Goal: Task Accomplishment & Management: Complete application form

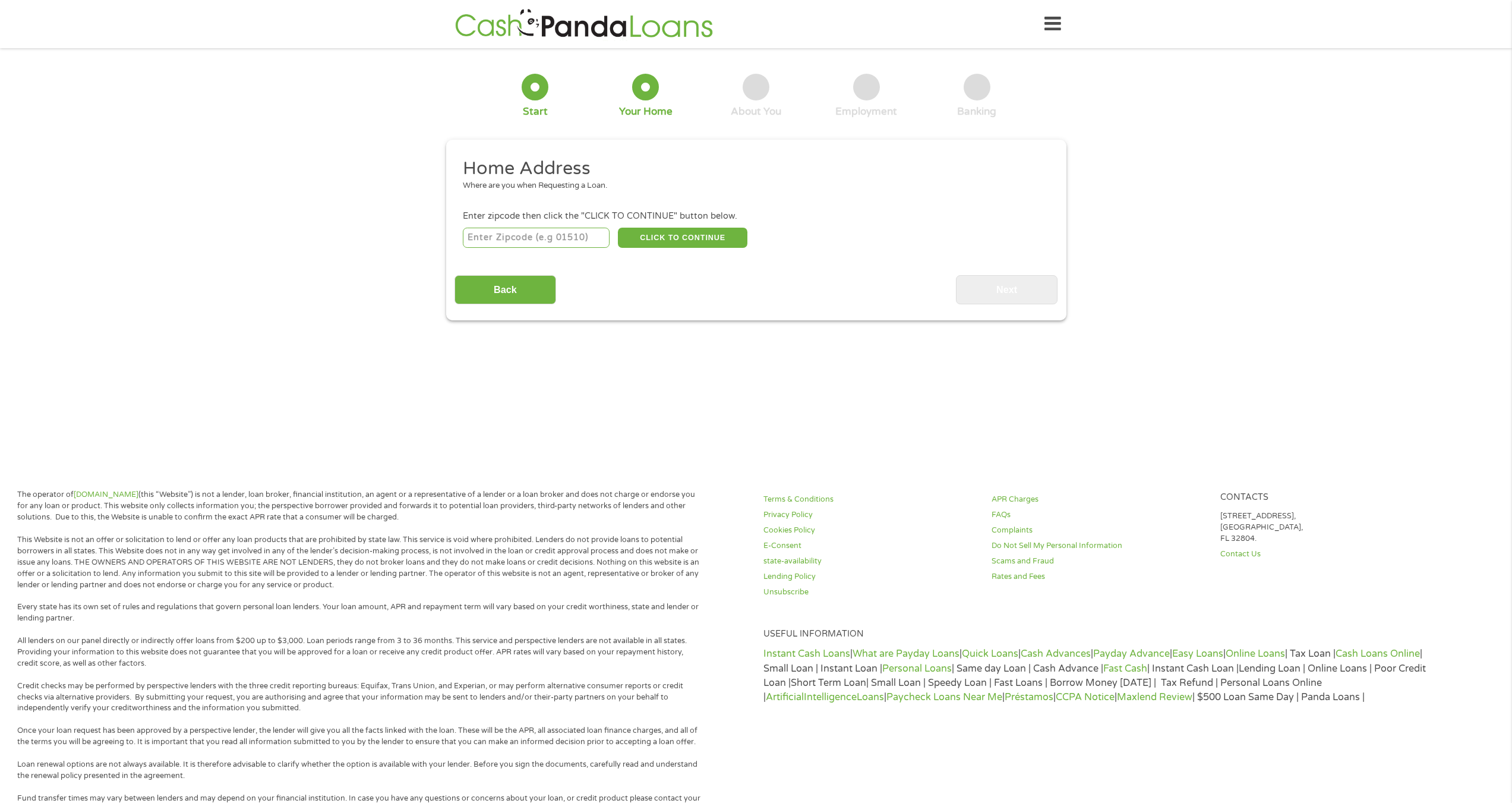
click at [575, 243] on input "number" at bounding box center [536, 237] width 147 height 20
type input "84401"
click at [700, 244] on button "CLICK TO CONTINUE" at bounding box center [682, 237] width 129 height 20
type input "84401"
type input "[PERSON_NAME]"
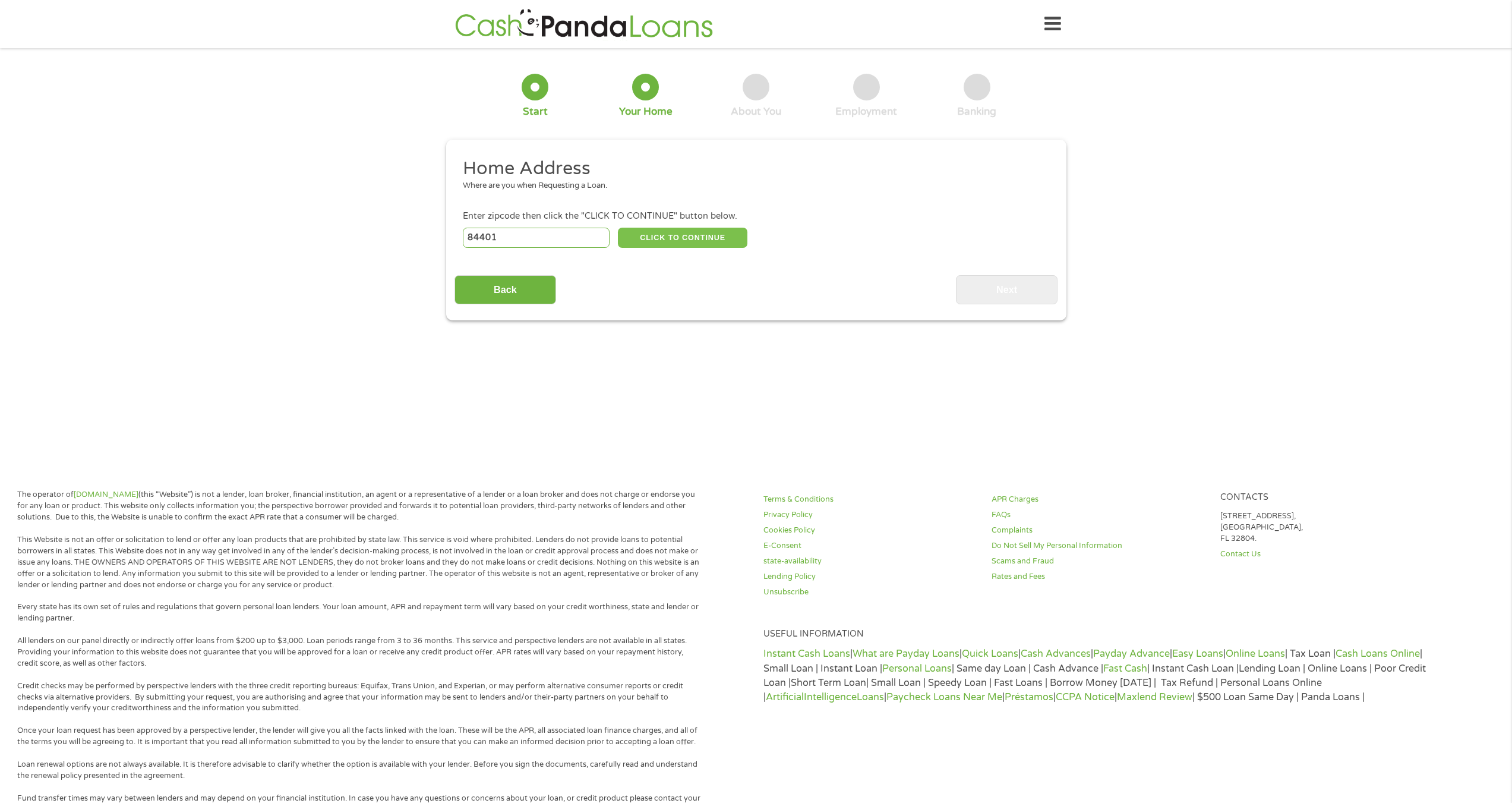
select select "[US_STATE]"
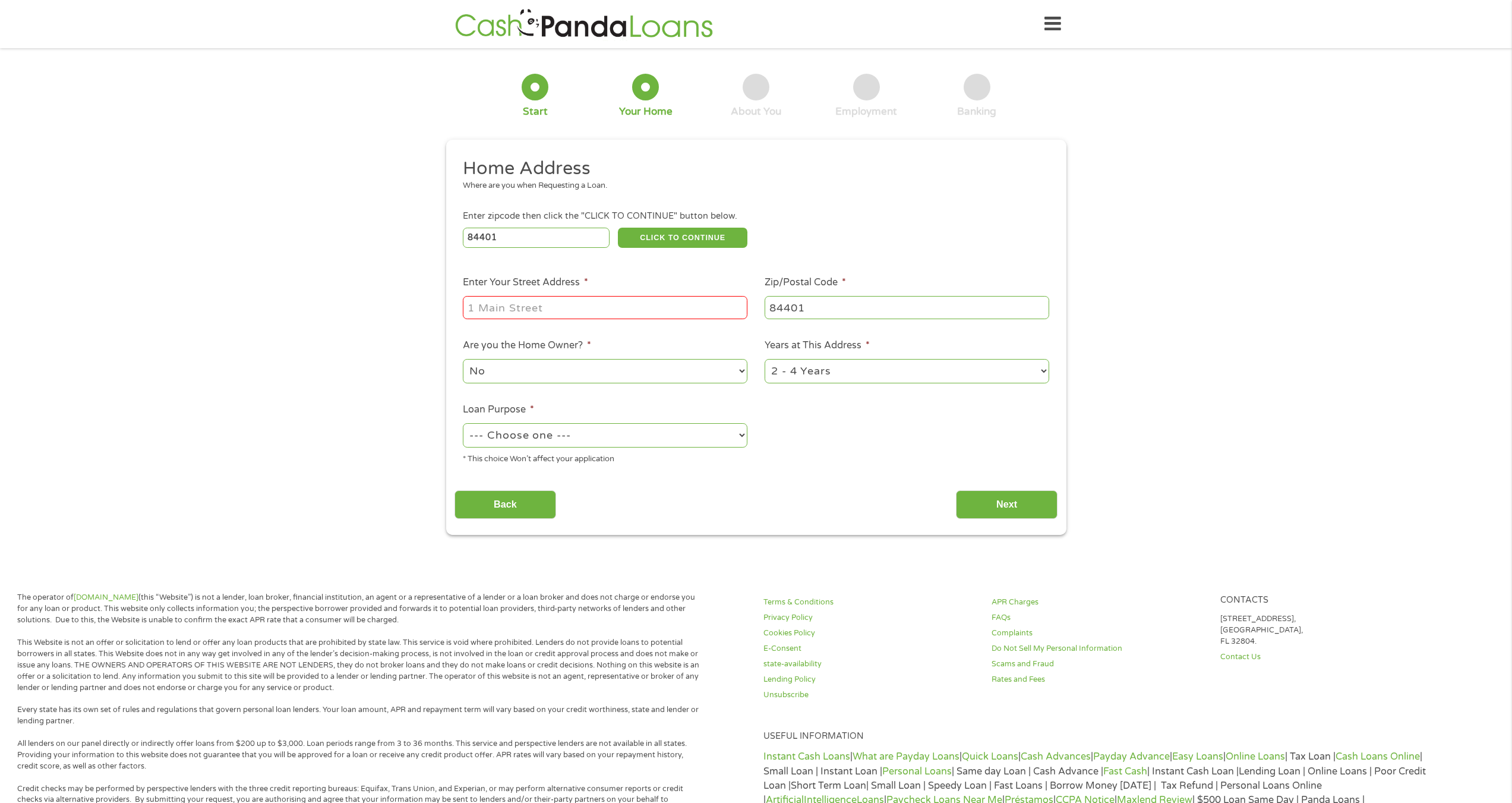
click at [554, 309] on input "Enter Your Street Address *" at bounding box center [605, 307] width 284 height 23
type input "[STREET_ADDRESS]"
click at [549, 372] on select "No Yes" at bounding box center [605, 371] width 284 height 25
click at [788, 435] on ul "Home Address Where are you when Requesting a Loan. Enter zipcode then click the…" at bounding box center [756, 315] width 603 height 317
click at [814, 374] on select "1 Year or less 1 - 2 Years 2 - 4 Years Over 4 Years" at bounding box center [907, 371] width 284 height 25
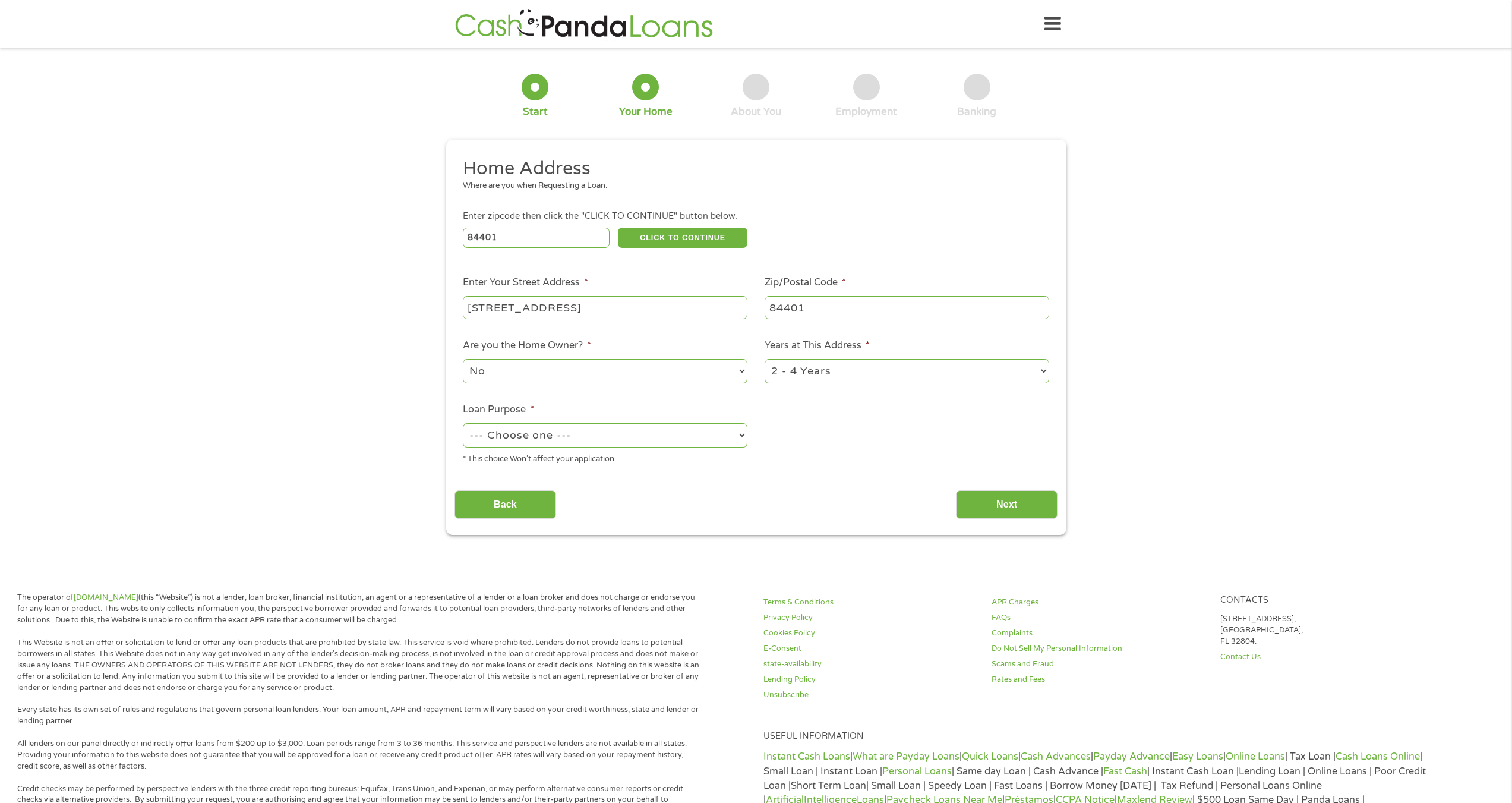
select select "12months"
click at [764, 360] on select "1 Year or less 1 - 2 Years 2 - 4 Years Over 4 Years" at bounding box center [907, 371] width 284 height 25
click at [629, 436] on select "--- Choose one --- Pay Bills Debt Consolidation Home Improvement Major Purchase…" at bounding box center [605, 435] width 284 height 25
select select "other"
click at [463, 424] on select "--- Choose one --- Pay Bills Debt Consolidation Home Improvement Major Purchase…" at bounding box center [605, 435] width 284 height 25
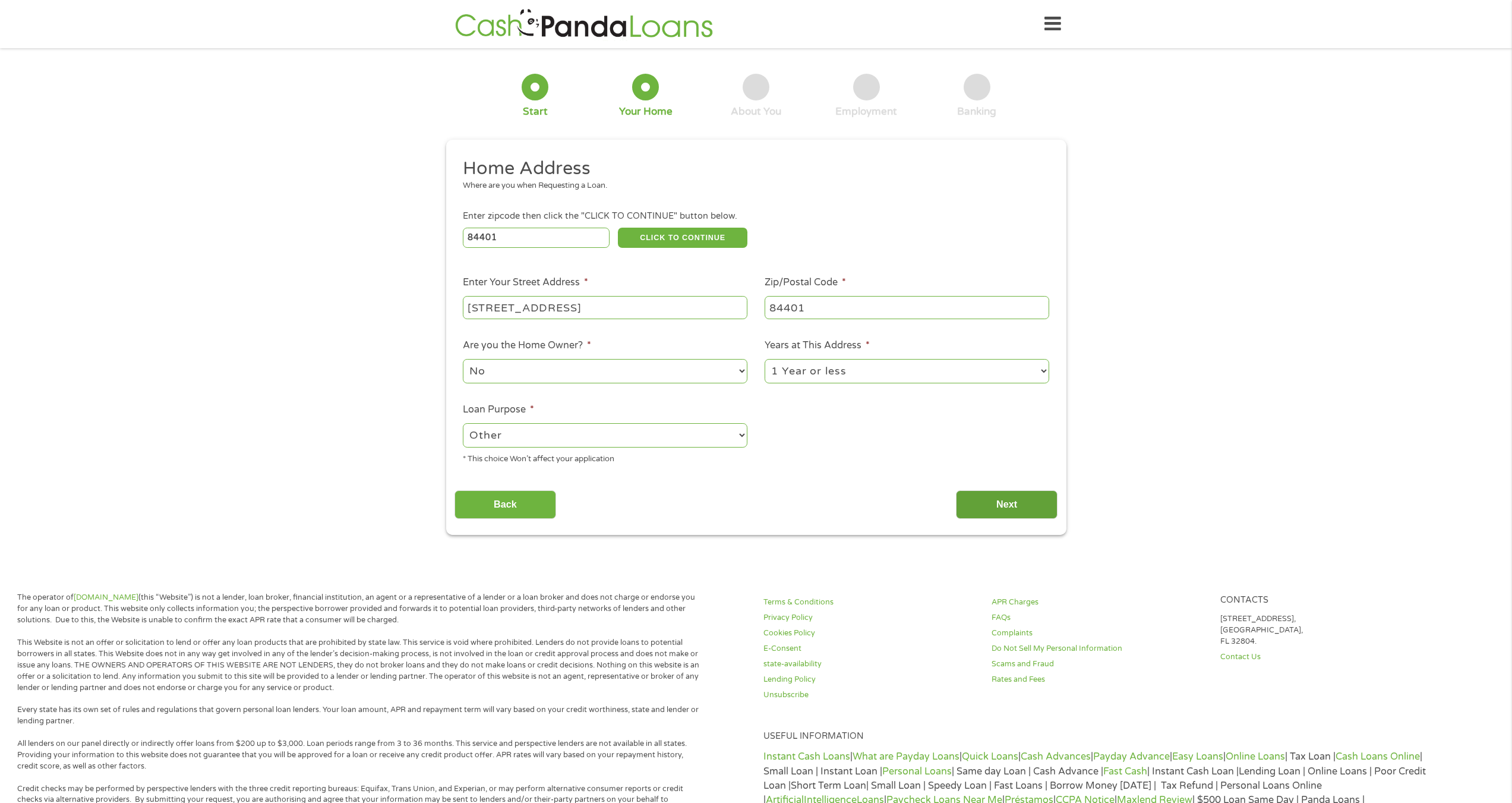
click at [987, 500] on input "Next" at bounding box center [1007, 505] width 101 height 29
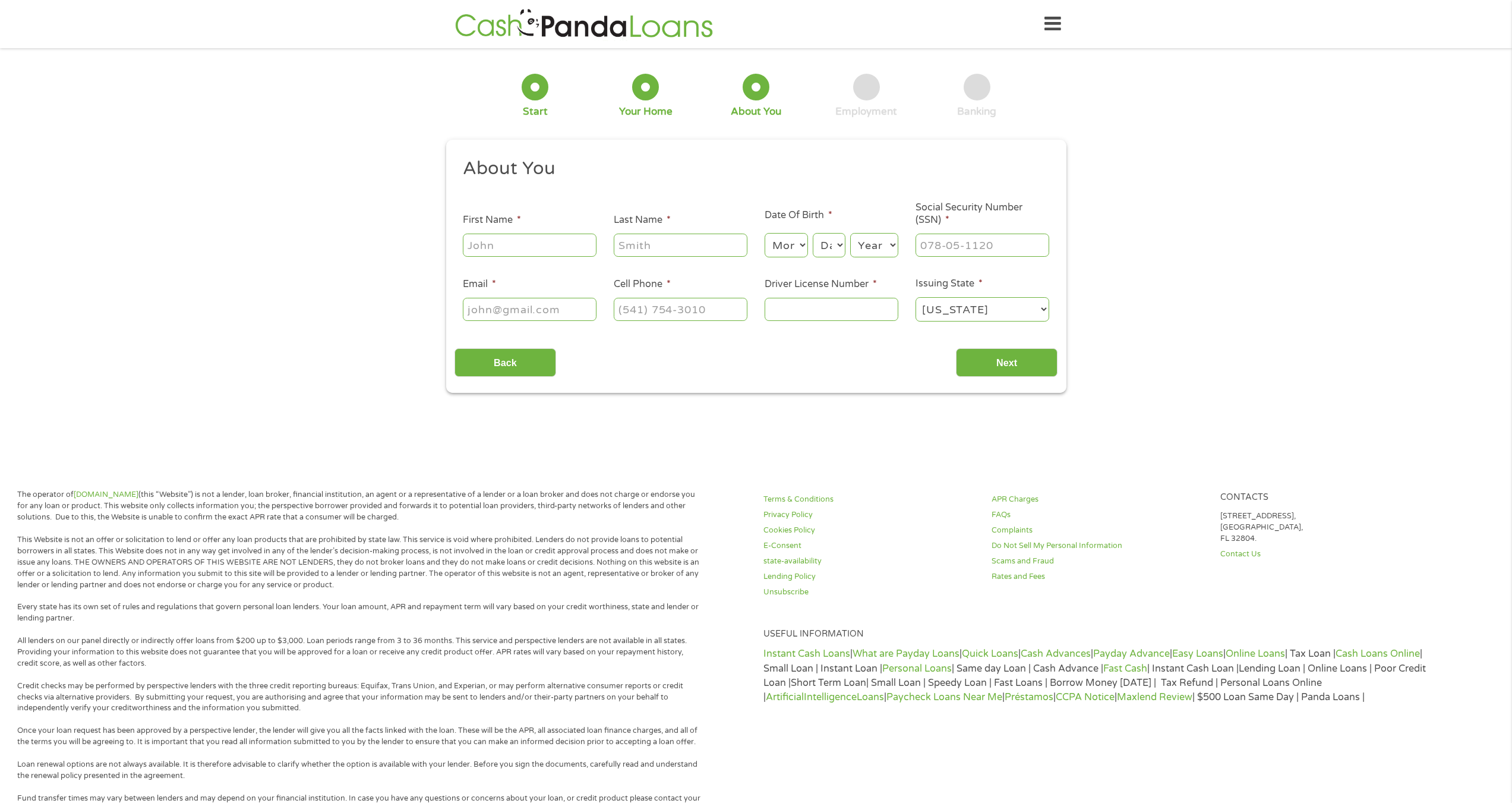
scroll to position [5, 5]
click at [546, 240] on input "First Name *" at bounding box center [530, 244] width 134 height 23
type input "[PERSON_NAME]"
click at [788, 242] on select "Month 1 2 3 4 5 6 7 8 9 10 11 12" at bounding box center [786, 246] width 44 height 25
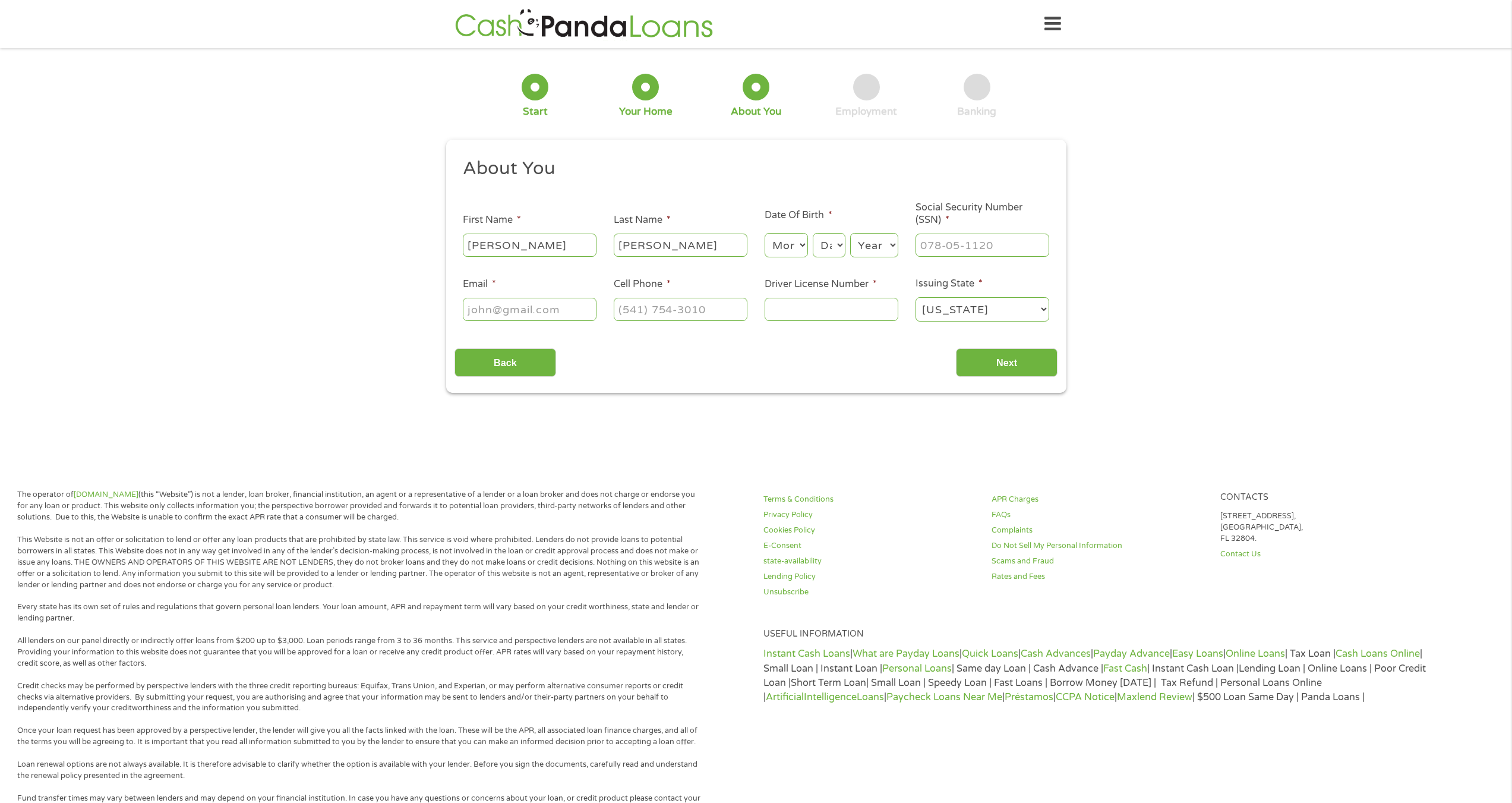
select select "9"
click at [764, 233] on select "Month 1 2 3 4 5 6 7 8 9 10 11 12" at bounding box center [786, 246] width 44 height 25
click at [835, 252] on select "Day 1 2 3 4 5 6 7 8 9 10 11 12 13 14 15 16 17 18 19 20 21 22 23 24 25 26 27 28 …" at bounding box center [828, 246] width 32 height 25
select select "22"
click at [813, 233] on select "Day 1 2 3 4 5 6 7 8 9 10 11 12 13 14 15 16 17 18 19 20 21 22 23 24 25 26 27 28 …" at bounding box center [828, 246] width 32 height 25
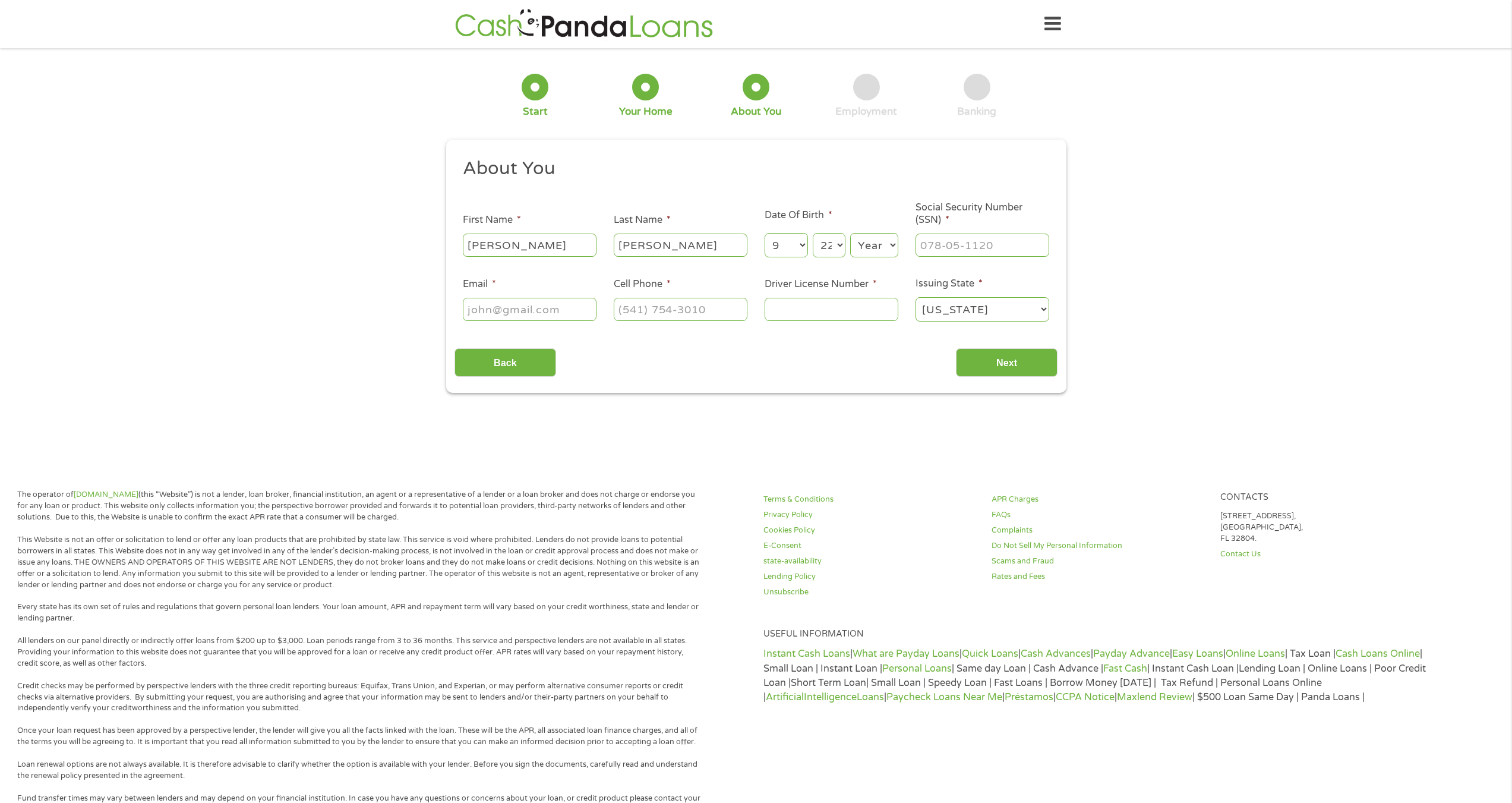
click at [874, 236] on select "Year [DATE] 2006 2005 2004 2003 2002 2001 2000 1999 1998 1997 1996 1995 1994 19…" at bounding box center [874, 246] width 48 height 25
select select "1991"
click at [850, 233] on select "Year [DATE] 2006 2005 2004 2003 2002 2001 2000 1999 1998 1997 1996 1995 1994 19…" at bounding box center [874, 246] width 48 height 25
click at [956, 235] on input "___-__-____" at bounding box center [983, 244] width 134 height 23
type input "630-26-9501"
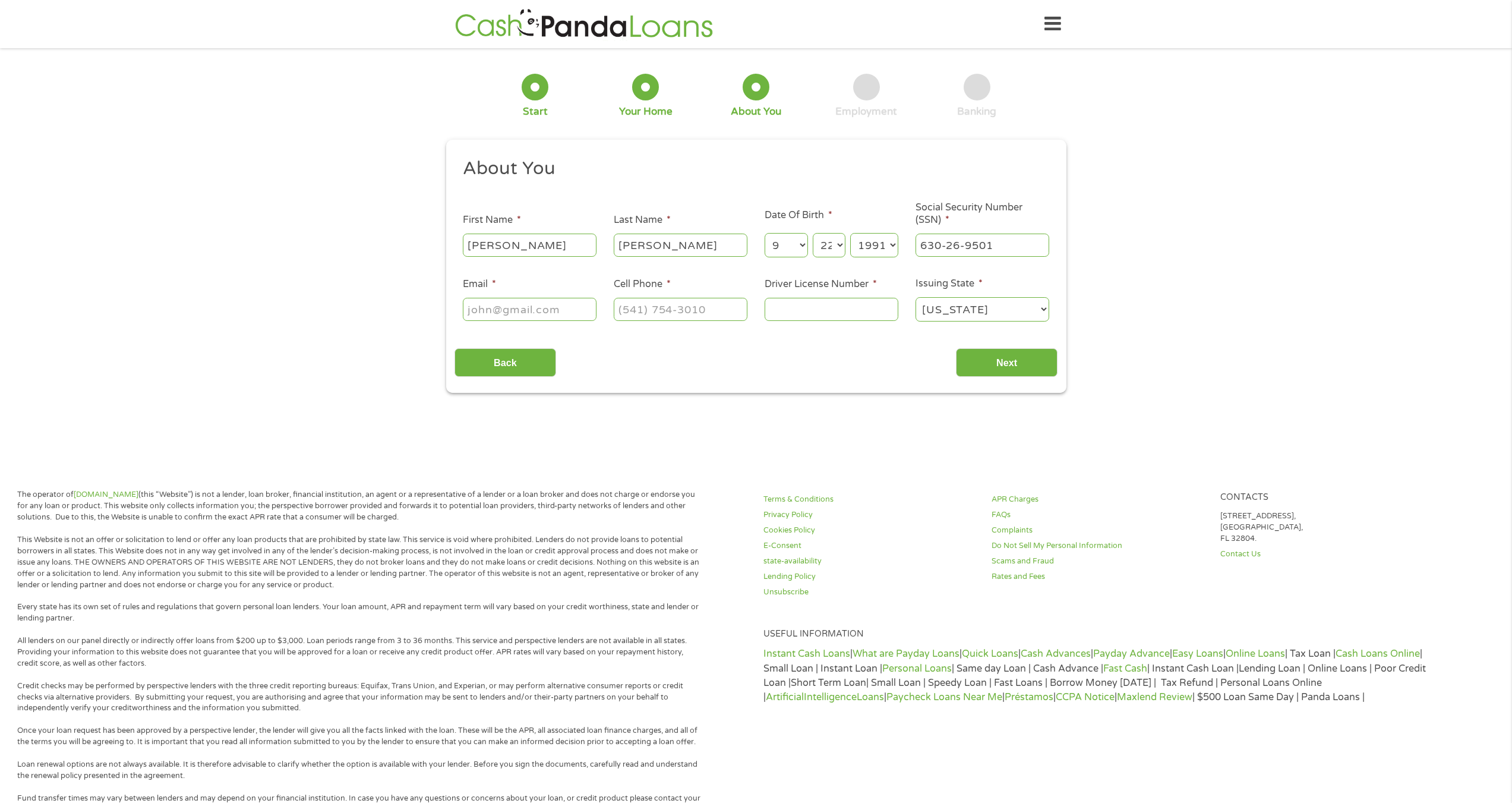
click at [512, 311] on input "Email *" at bounding box center [530, 309] width 134 height 23
type input "[EMAIL_ADDRESS][DOMAIN_NAME]"
type input "[PHONE_NUMBER]"
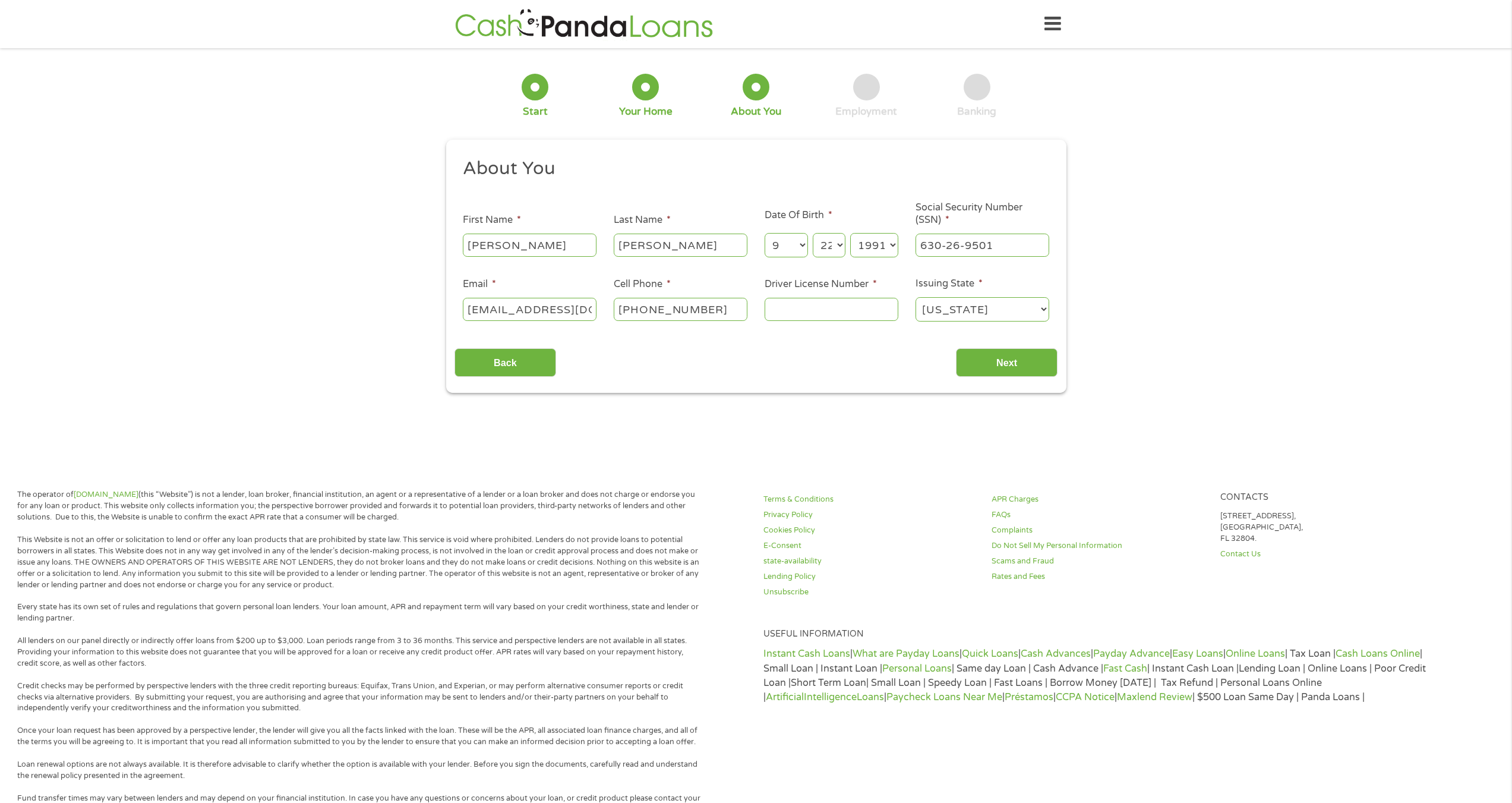
click at [831, 311] on input "Driver License Number *" at bounding box center [831, 309] width 134 height 23
type input "221623622"
click at [1028, 357] on input "Next" at bounding box center [1007, 363] width 101 height 29
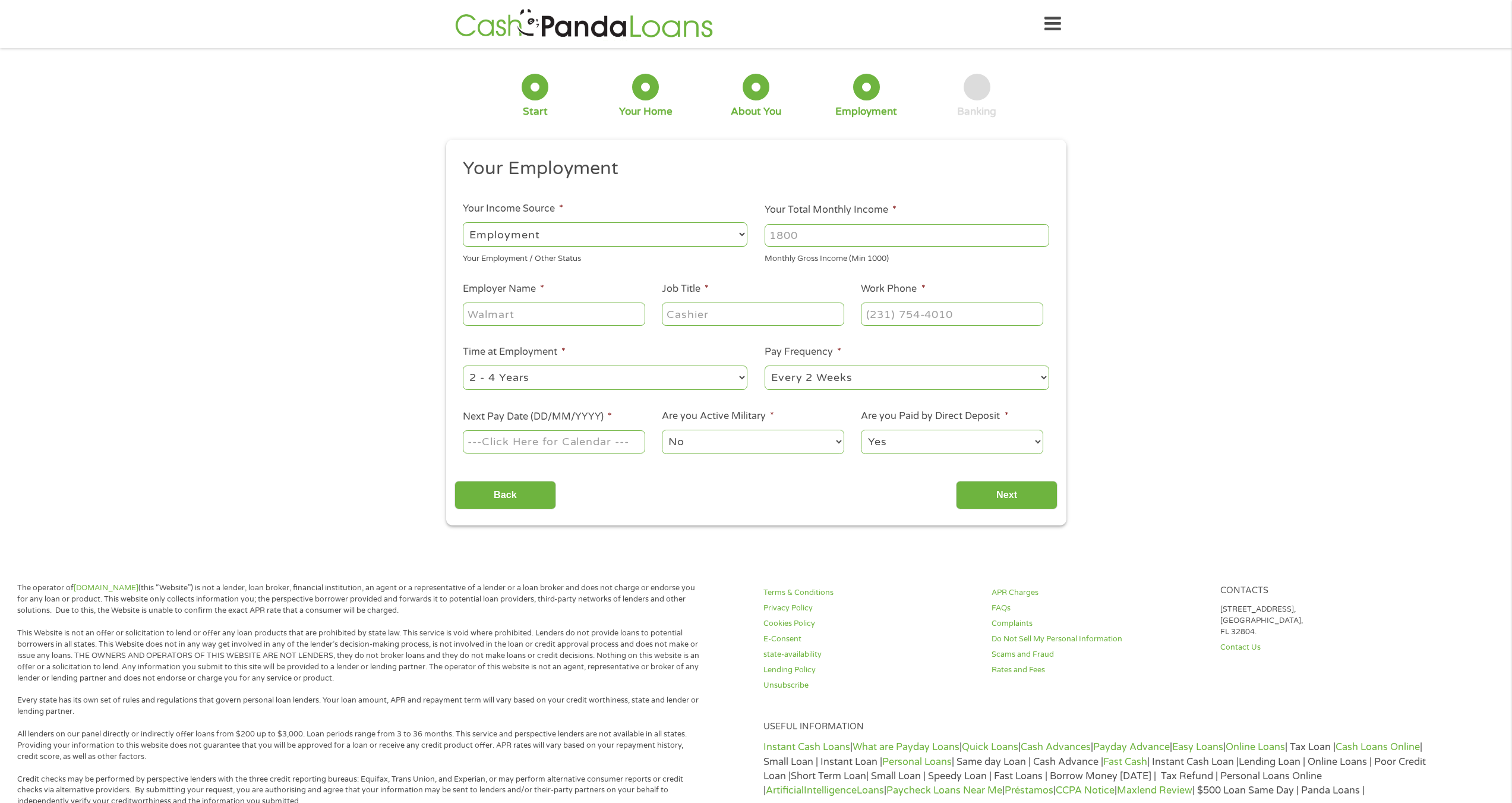
click at [842, 231] on input "Your Total Monthly Income *" at bounding box center [907, 235] width 284 height 23
type input "9"
type input "5900"
click at [559, 320] on input "Employer Name *" at bounding box center [554, 314] width 182 height 23
paste input "P"
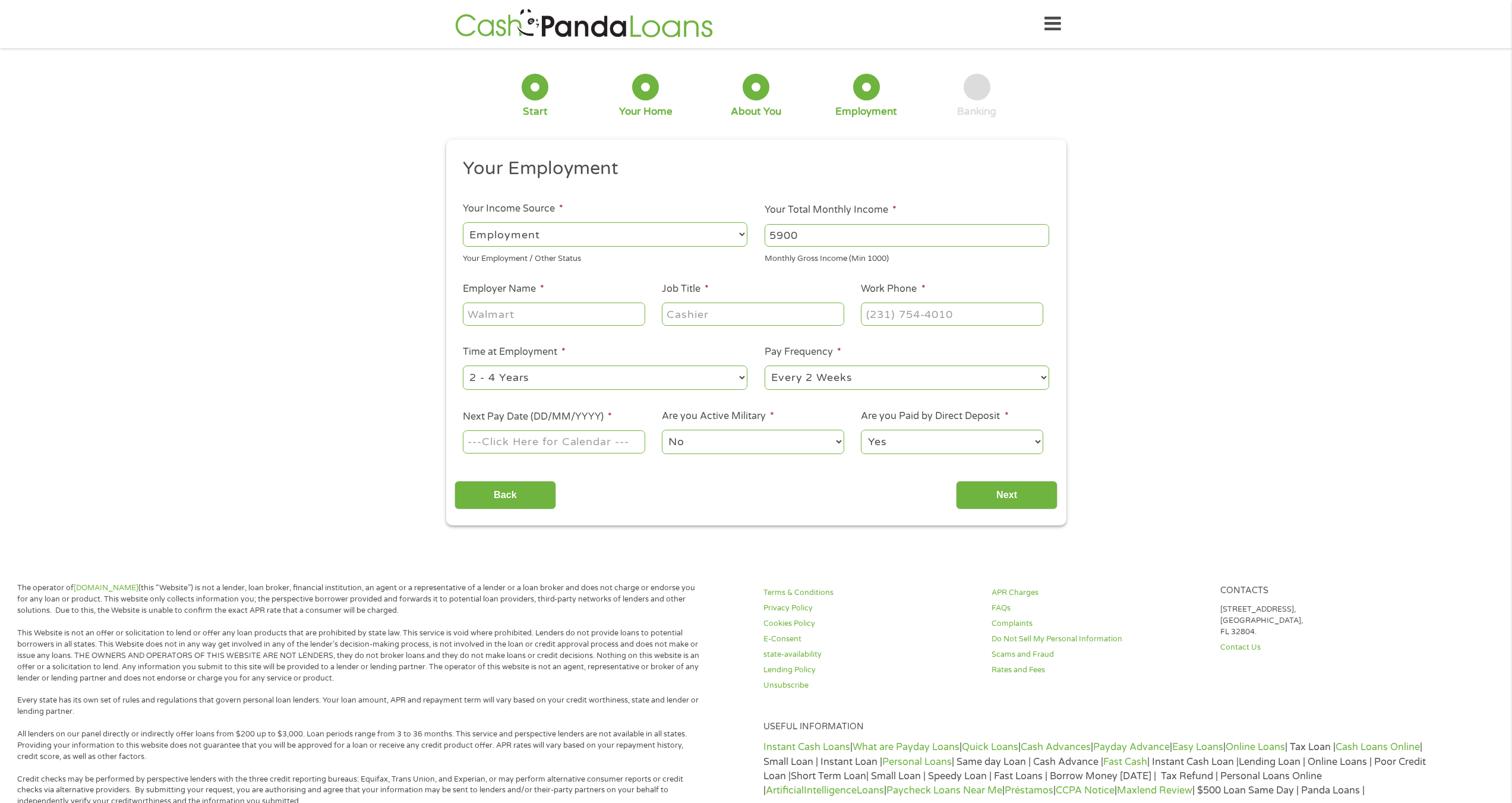
click at [582, 318] on input "Employer Name *" at bounding box center [554, 314] width 182 height 23
type input "PCC Structural [PERSON_NAME]"
click at [690, 315] on input "Job Title *" at bounding box center [753, 314] width 182 height 23
type input "Welder"
click at [935, 307] on input "(___) ___-____" at bounding box center [951, 314] width 182 height 23
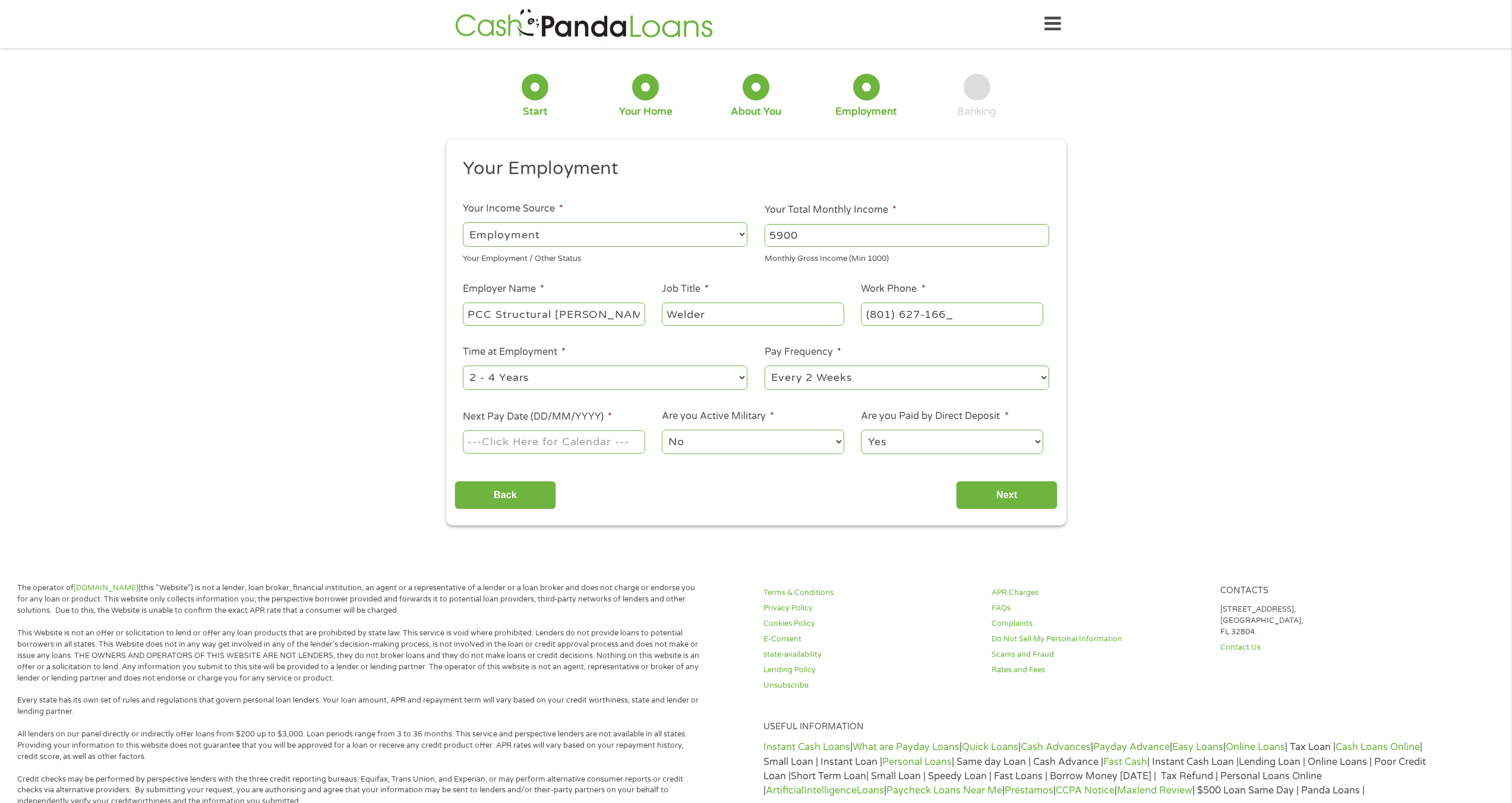
type input "[PHONE_NUMBER]"
drag, startPoint x: 655, startPoint y: 383, endPoint x: 662, endPoint y: 389, distance: 9.2
click at [655, 383] on select "--- Choose one --- 1 Year or less 1 - 2 Years 2 - 4 Years Over 4 Years" at bounding box center [605, 378] width 284 height 25
select select "60months"
click at [463, 366] on select "--- Choose one --- 1 Year or less 1 - 2 Years 2 - 4 Years Over 4 Years" at bounding box center [605, 378] width 284 height 25
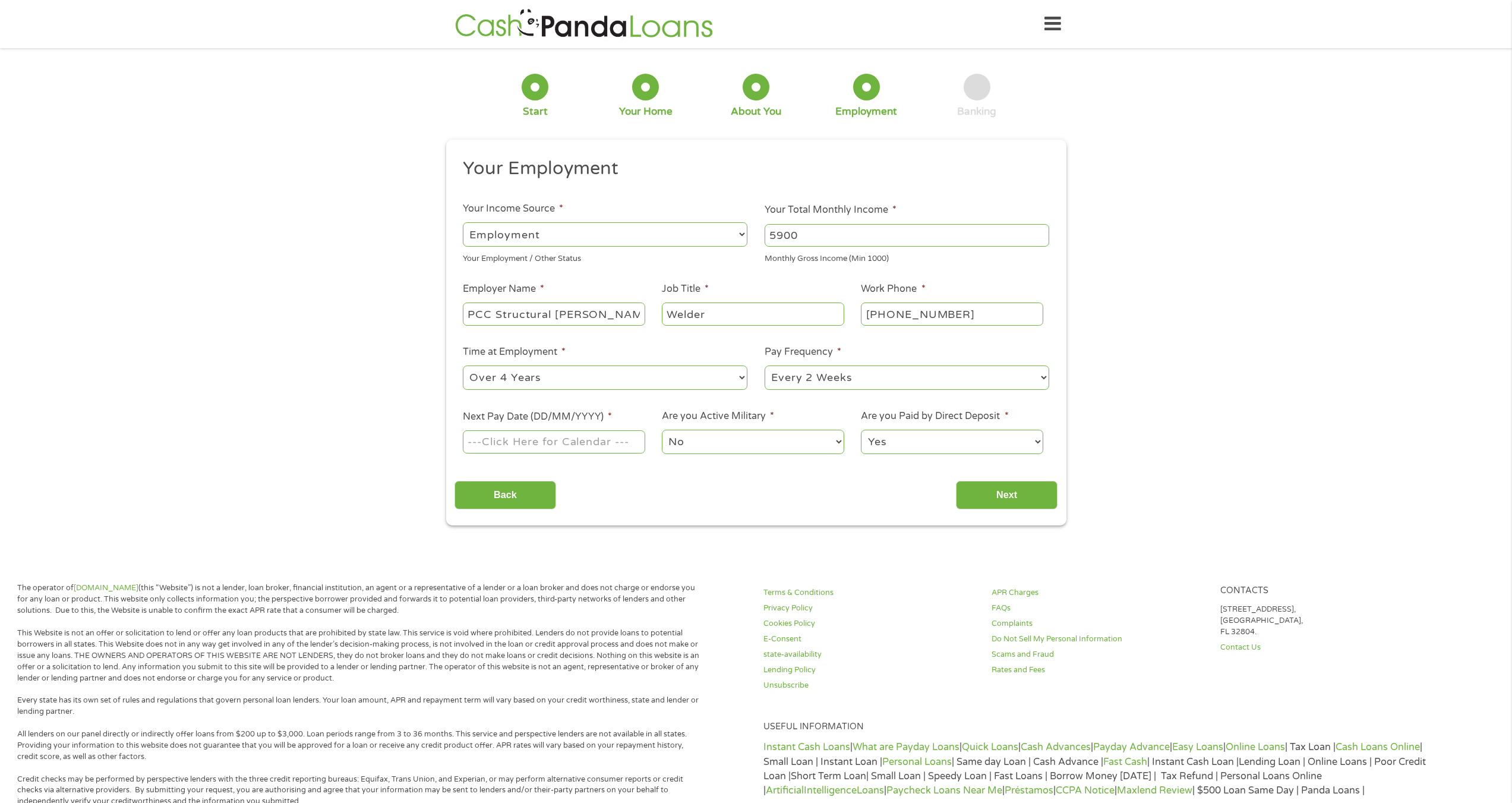
click at [811, 374] on select "--- Choose one --- Every 2 Weeks Every Week Monthly Semi-Monthly" at bounding box center [907, 378] width 284 height 25
click at [764, 366] on select "--- Choose one --- Every 2 Weeks Every Week Monthly Semi-Monthly" at bounding box center [907, 378] width 284 height 25
drag, startPoint x: 584, startPoint y: 444, endPoint x: 577, endPoint y: 445, distance: 7.1
click at [583, 444] on input "Next Pay Date (DD/MM/YYYY) *" at bounding box center [554, 441] width 182 height 23
type input "[DATE]"
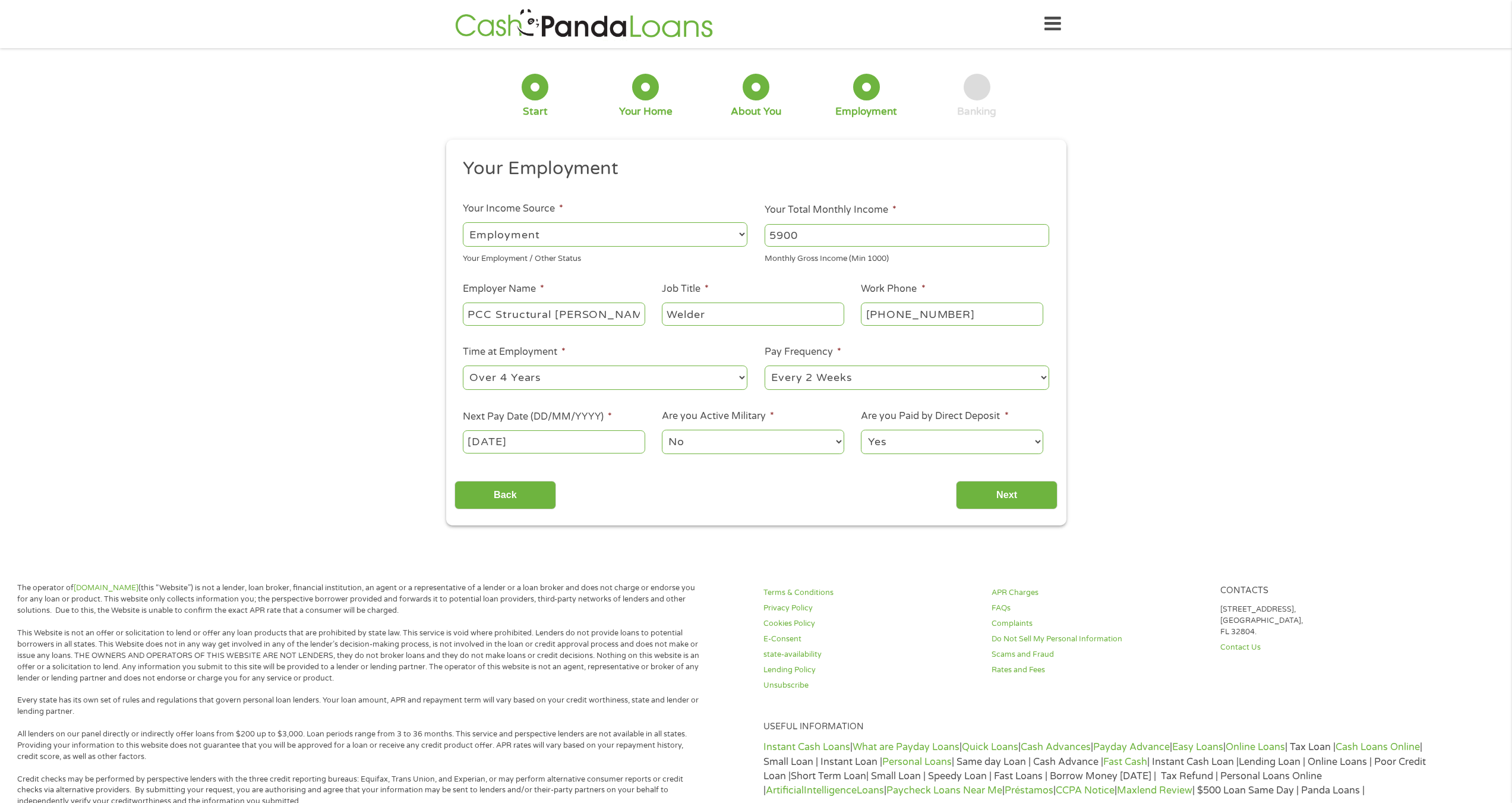
click at [735, 444] on select "No Yes" at bounding box center [753, 442] width 182 height 25
drag, startPoint x: 881, startPoint y: 476, endPoint x: 888, endPoint y: 472, distance: 8.1
click at [881, 476] on div "Back Next" at bounding box center [756, 491] width 603 height 38
click at [921, 447] on select "Yes No" at bounding box center [951, 442] width 182 height 25
click at [770, 526] on section "1 Start 2 Your Home 3 About You 4 Employment 5 Banking 6 This field is hidden w…" at bounding box center [756, 303] width 1512 height 494
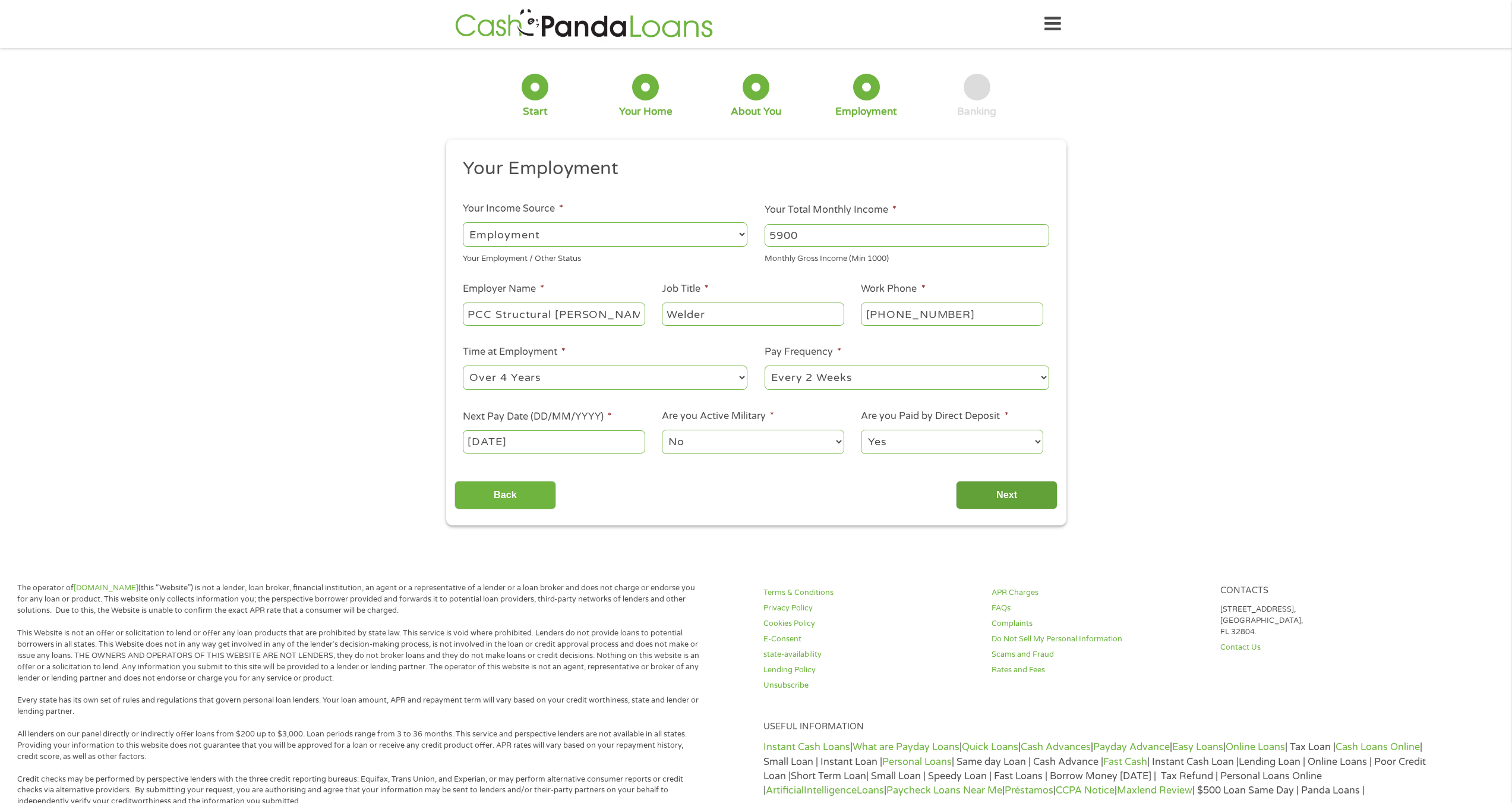
click at [1015, 498] on input "Next" at bounding box center [1007, 495] width 101 height 29
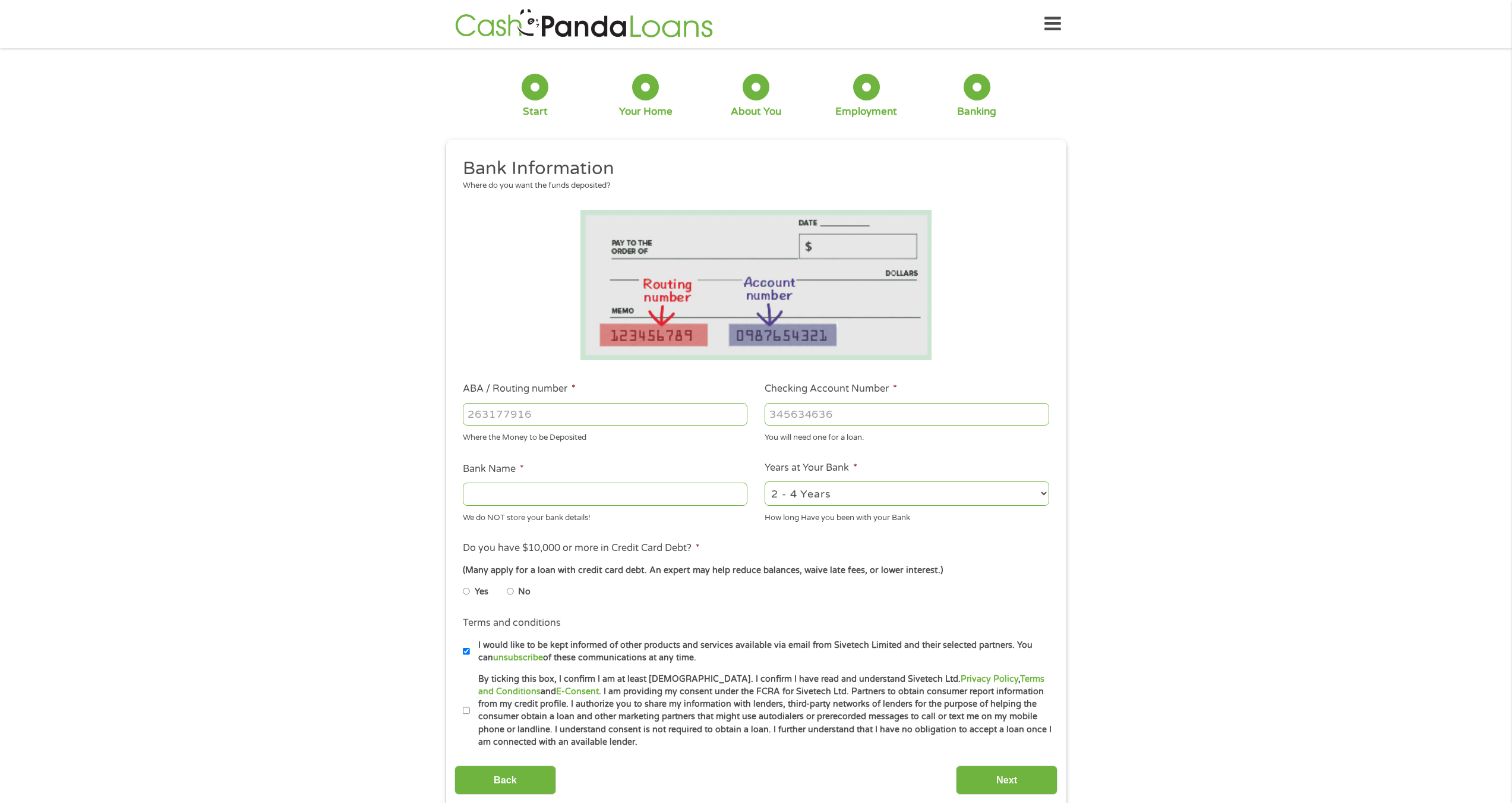
click at [572, 412] on input "ABA / Routing number *" at bounding box center [605, 414] width 284 height 23
type input "324377707"
type input "WASATCH PEAKS FEDERAL CREDIT UNION"
type input "324377707"
click at [825, 420] on input "Checking Account Number *" at bounding box center [907, 414] width 284 height 23
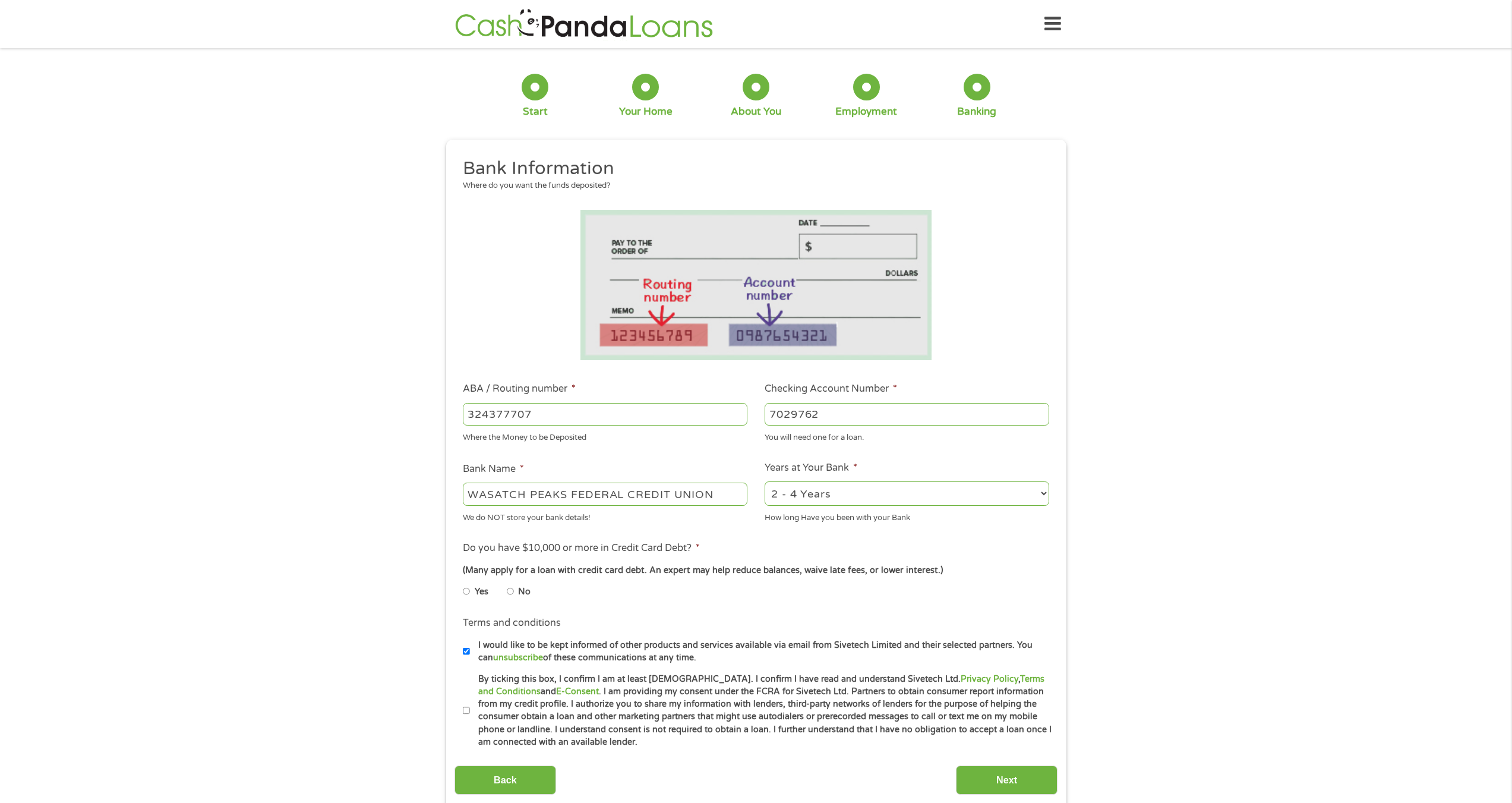
type input "7029762"
click at [814, 494] on select "2 - 4 Years 6 - 12 Months 1 - 2 Years Over 4 Years" at bounding box center [907, 494] width 284 height 25
select select "24months"
click at [764, 481] on select "2 - 4 Years 6 - 12 Months 1 - 2 Years Over 4 Years" at bounding box center [907, 494] width 284 height 25
click at [514, 591] on li "No" at bounding box center [528, 592] width 43 height 23
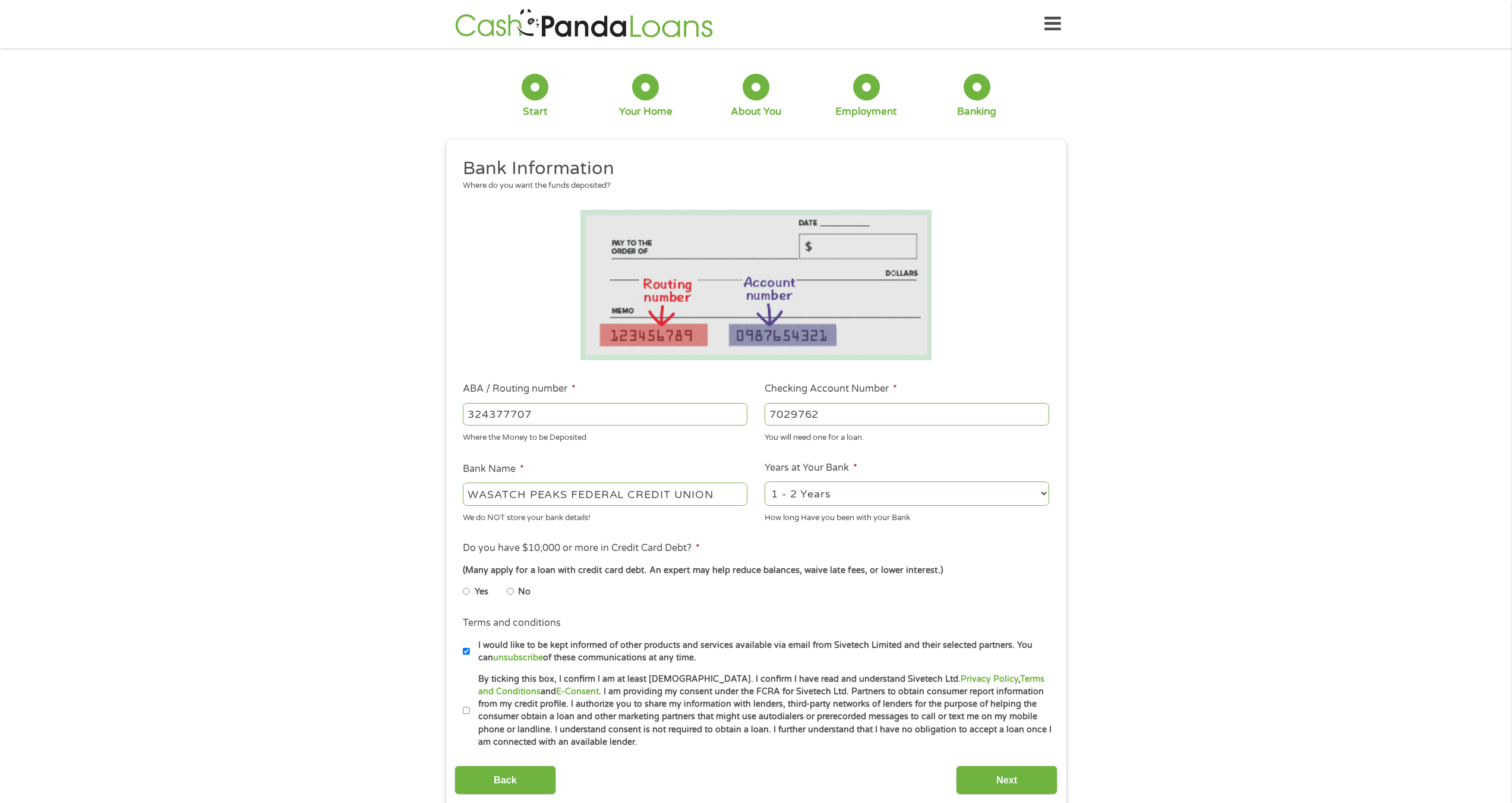
click at [511, 594] on input "No" at bounding box center [510, 591] width 7 height 19
radio input "true"
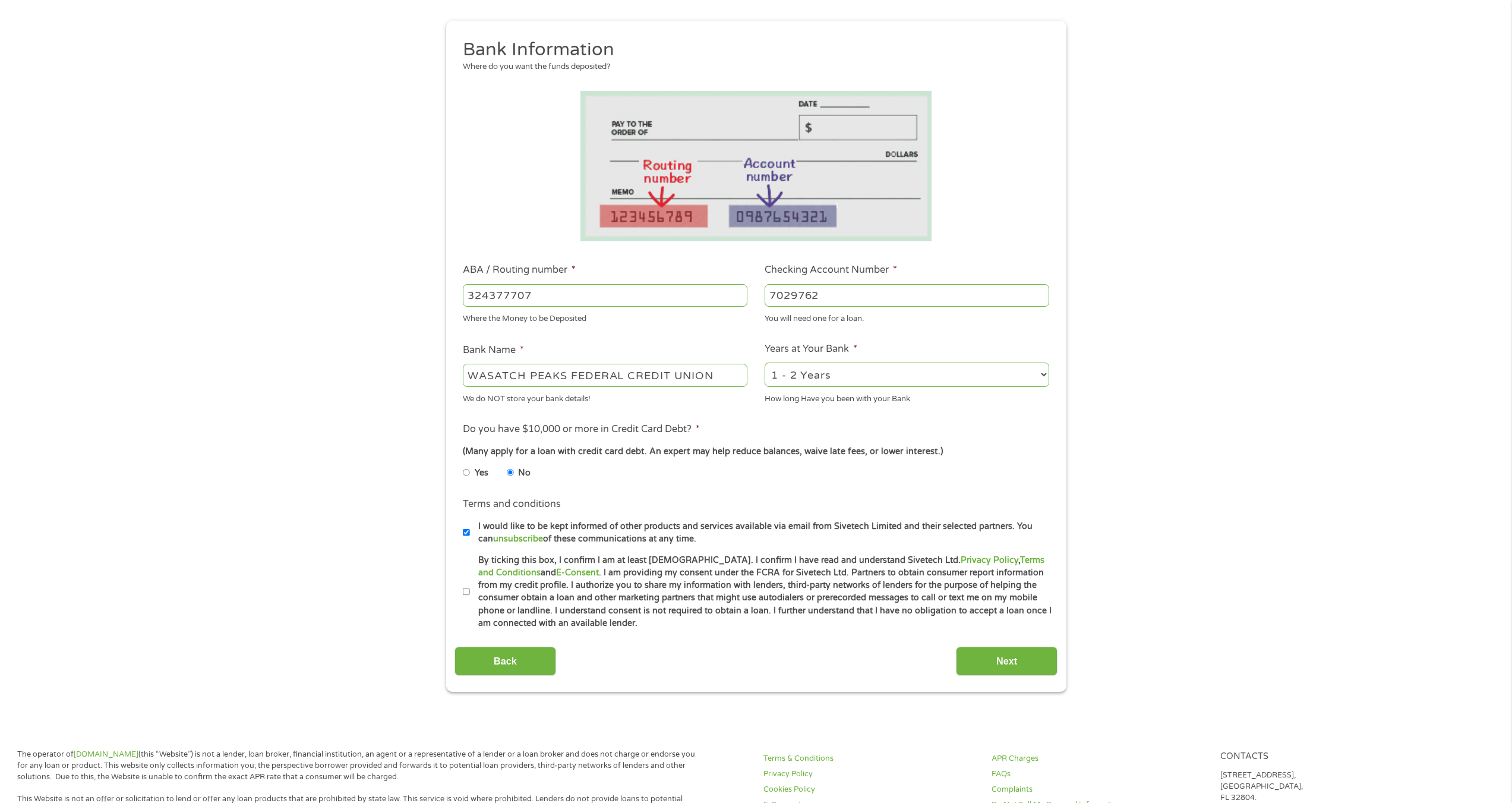
click at [468, 594] on input "By ticking this box, I confirm I am at least [DEMOGRAPHIC_DATA]. I confirm I ha…" at bounding box center [466, 591] width 7 height 19
checkbox input "true"
click at [1005, 669] on input "Next" at bounding box center [1007, 661] width 101 height 29
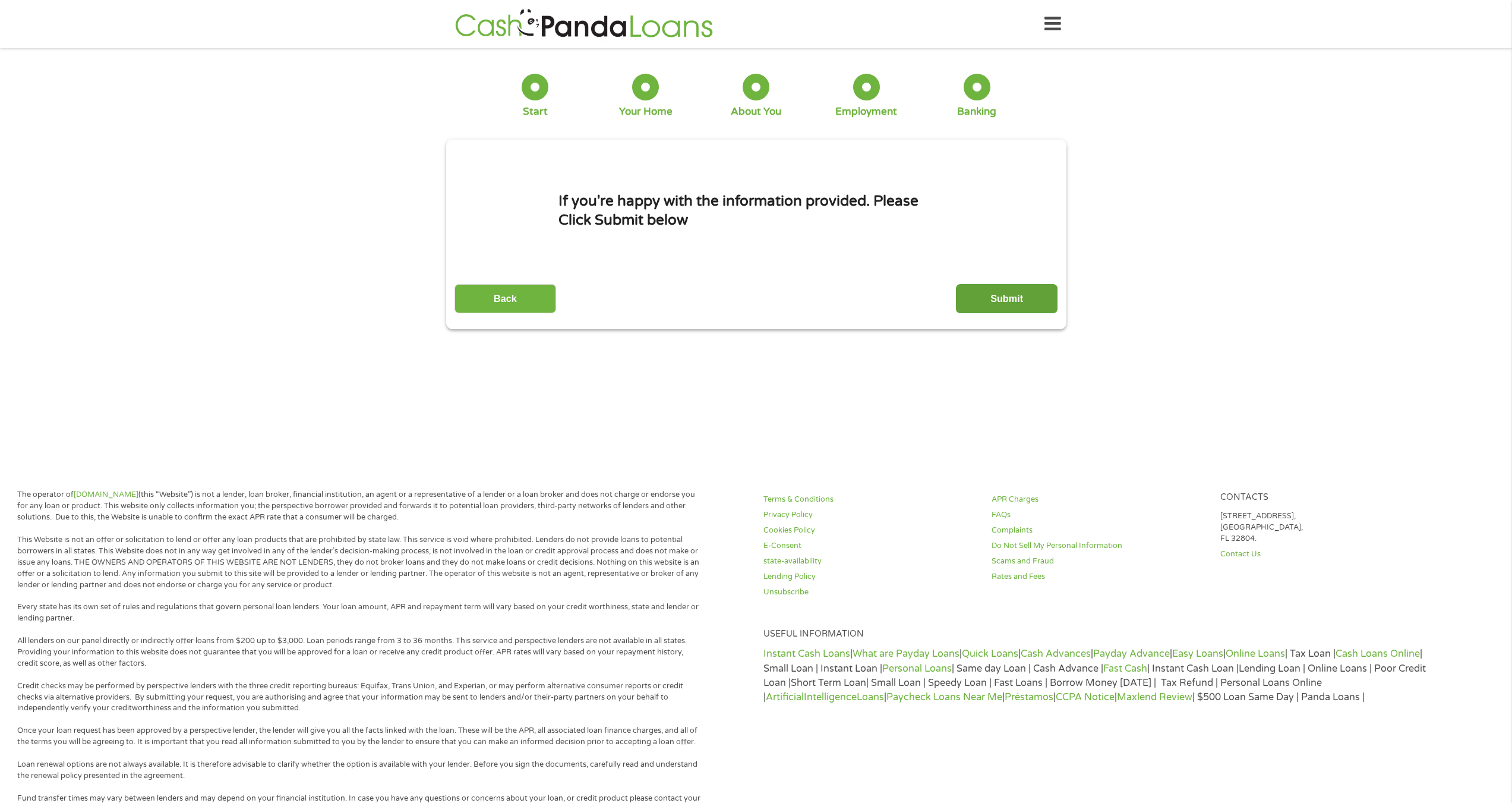
click at [1013, 303] on input "Submit" at bounding box center [1007, 298] width 101 height 29
